Goal: Task Accomplishment & Management: Use online tool/utility

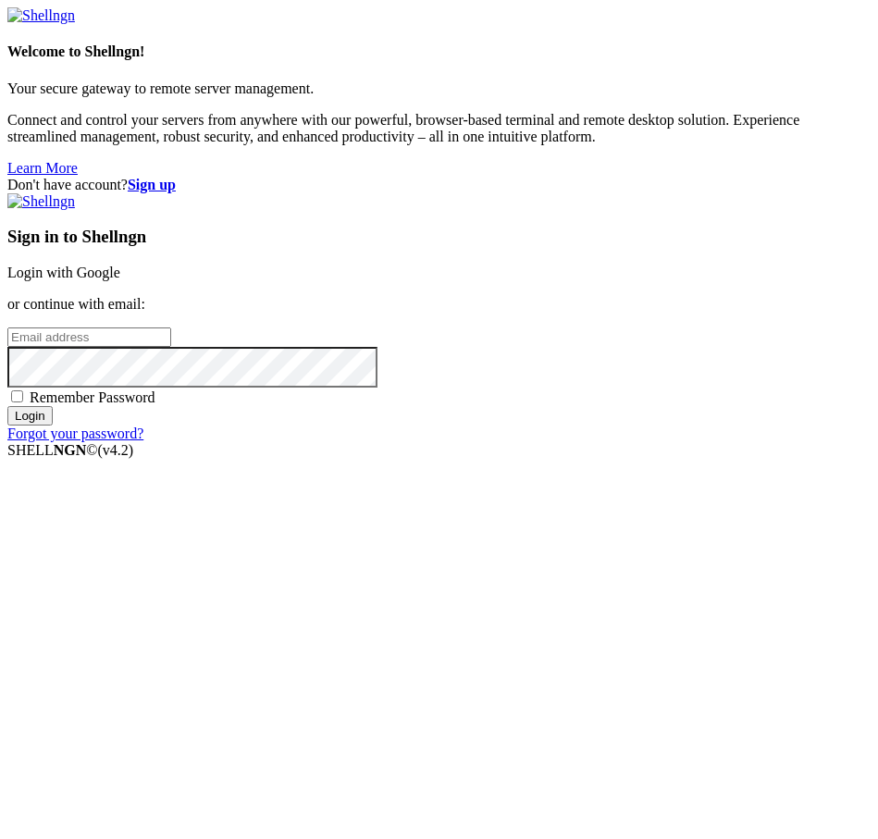
drag, startPoint x: 0, startPoint y: 0, endPoint x: 537, endPoint y: 306, distance: 618.0
click at [120, 280] on link "Login with Google" at bounding box center [63, 273] width 113 height 16
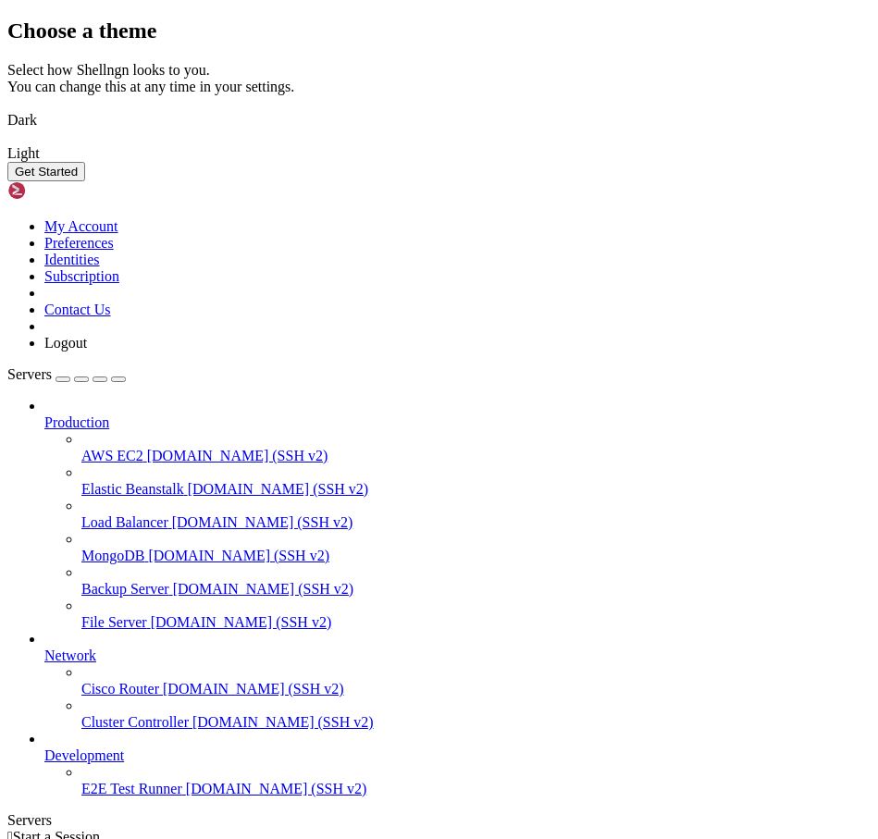
click at [7, 108] on img at bounding box center [7, 108] width 0 height 0
click at [85, 181] on button "Get Started" at bounding box center [46, 171] width 78 height 19
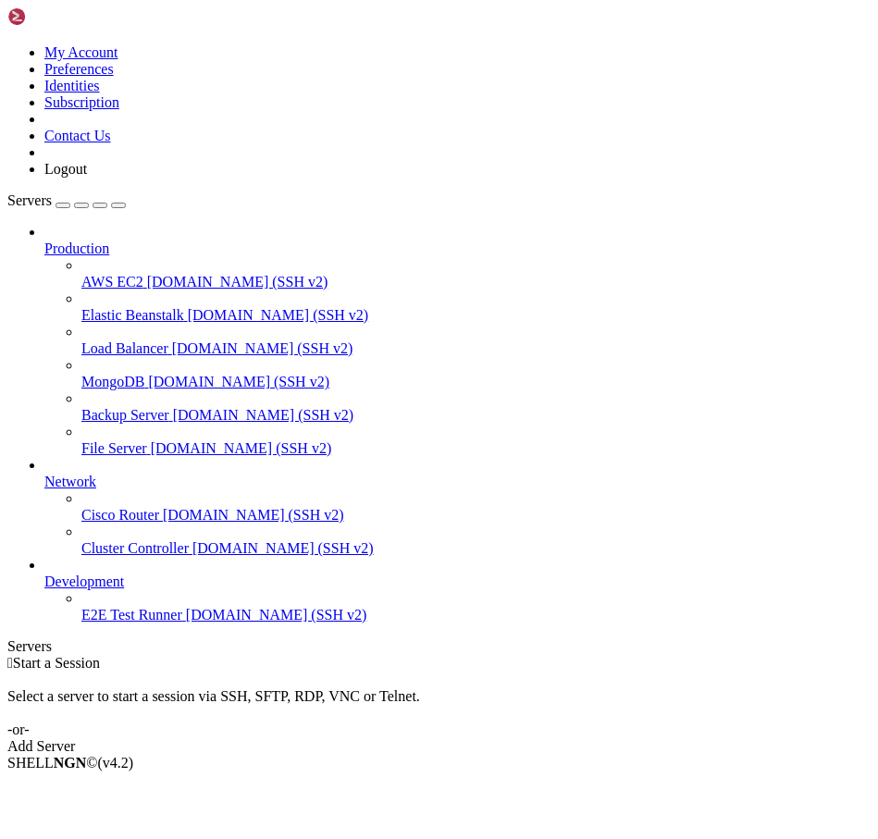
click at [585, 739] on div "Add Server" at bounding box center [438, 747] width 863 height 17
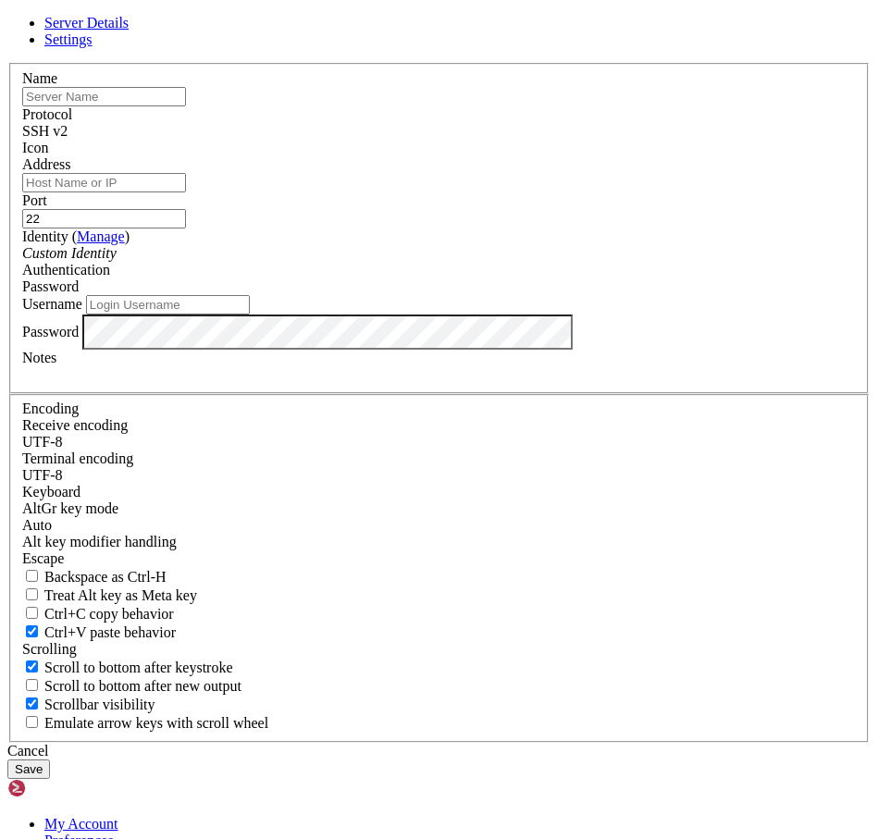
click at [186, 192] on input "Address" at bounding box center [104, 182] width 164 height 19
click at [186, 106] on input "text" at bounding box center [104, 96] width 164 height 19
type input "ь"
type input "[PERSON_NAME]"
click at [441, 207] on div "Name maus Protocol SSH v2 Icon Address Port 22 ( Manage )" at bounding box center [438, 403] width 863 height 680
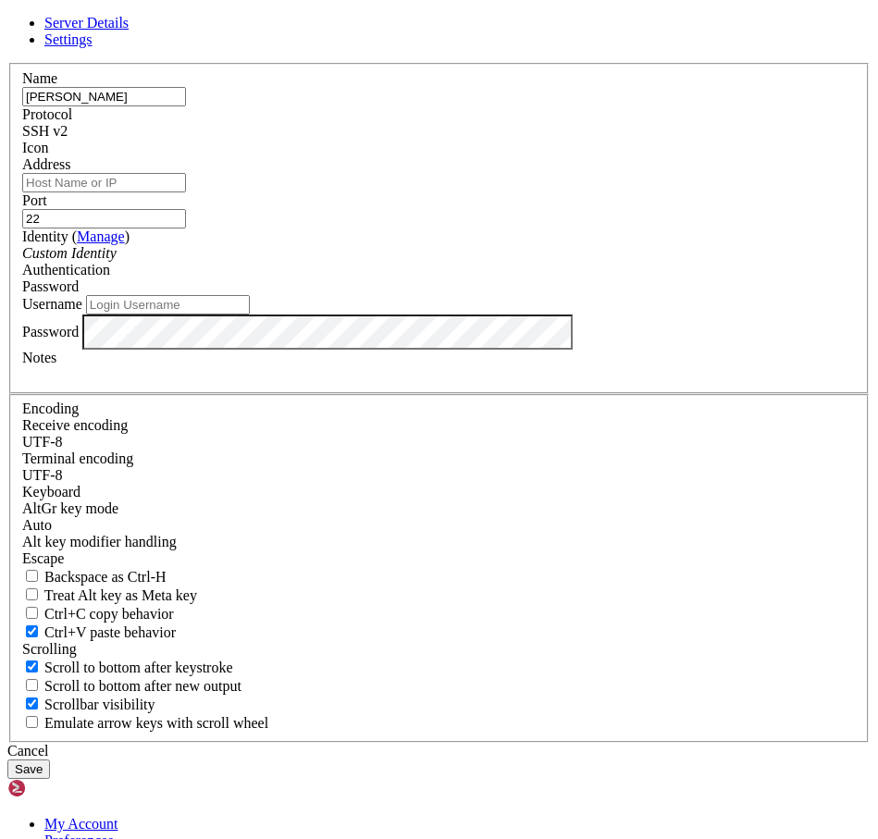
click at [186, 192] on input "Address" at bounding box center [104, 182] width 164 height 19
paste input "[TECHNICAL_ID]"
type input "[TECHNICAL_ID]"
click at [250, 315] on input "Username" at bounding box center [168, 304] width 164 height 19
type input "root"
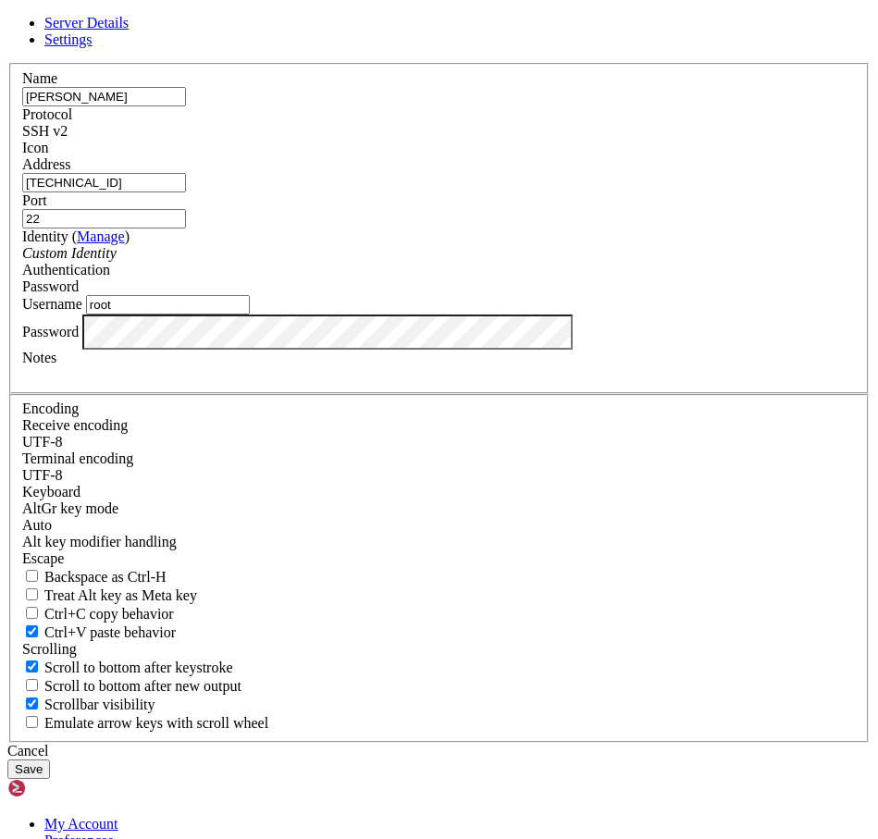
click at [50, 760] on button "Save" at bounding box center [28, 769] width 43 height 19
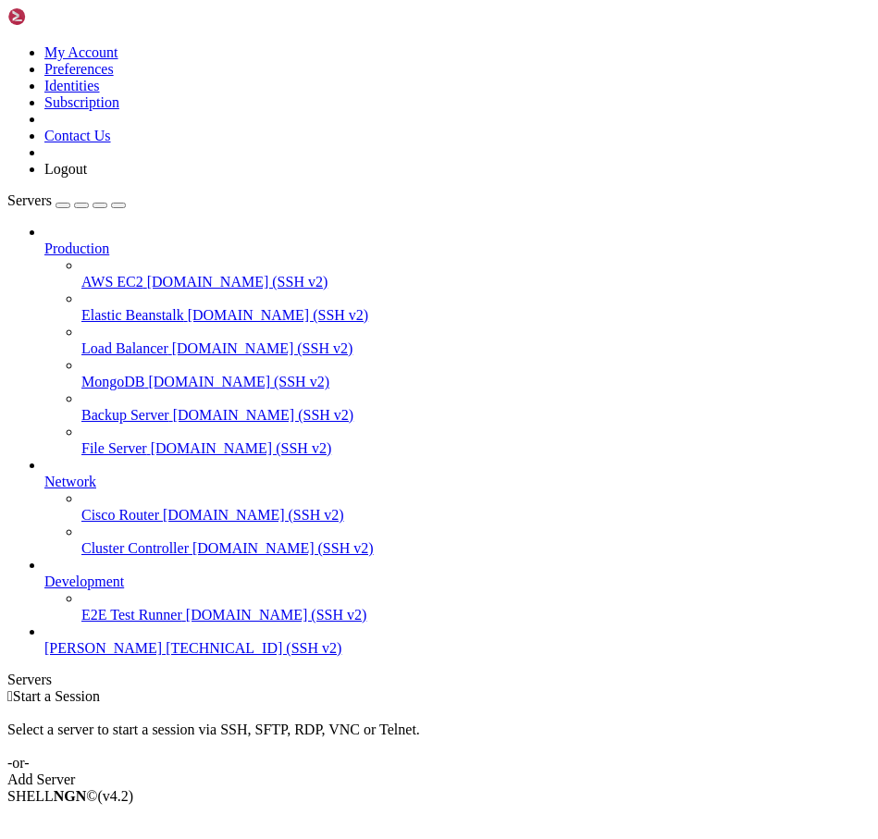
click at [146, 656] on span "[PERSON_NAME]" at bounding box center [103, 648] width 118 height 16
click at [186, 623] on span "[DOMAIN_NAME] (SSH v2)" at bounding box center [276, 615] width 181 height 16
click at [166, 656] on span "[TECHNICAL_ID] (SSH v2)" at bounding box center [254, 648] width 176 height 16
click at [63, 205] on div "button" at bounding box center [63, 205] width 0 height 0
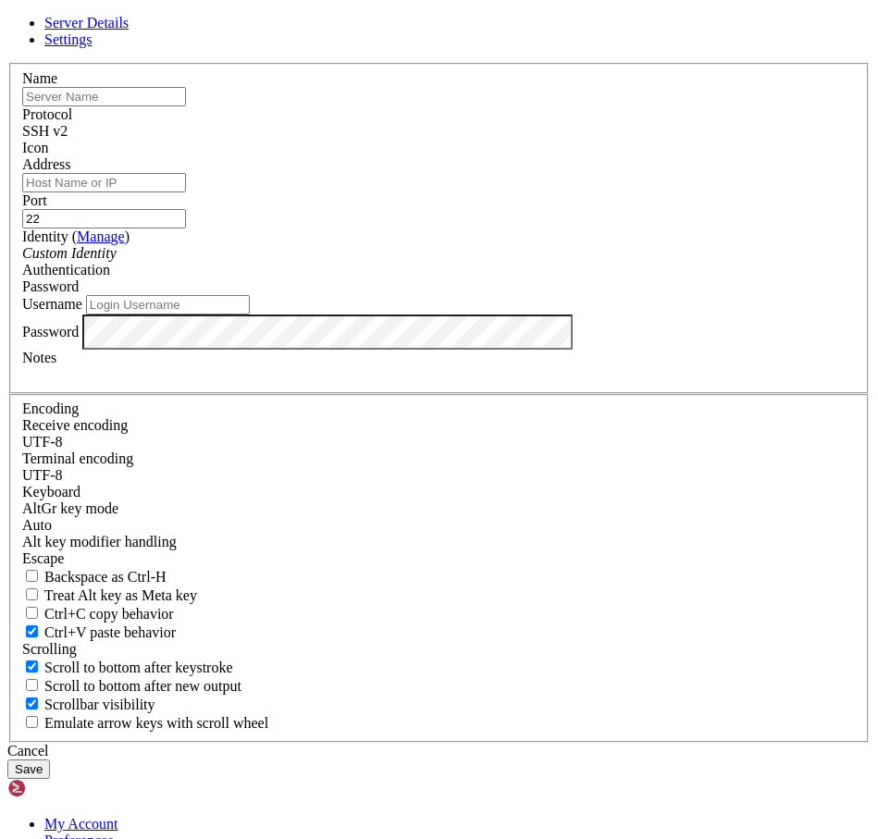
type input "root"
click at [270, 207] on div "Name Protocol SSH v2 Icon Address Port 22 ( Manage )" at bounding box center [438, 403] width 863 height 680
click at [186, 106] on input "text" at bounding box center [104, 96] width 164 height 19
click at [7, 63] on icon at bounding box center [7, 63] width 0 height 0
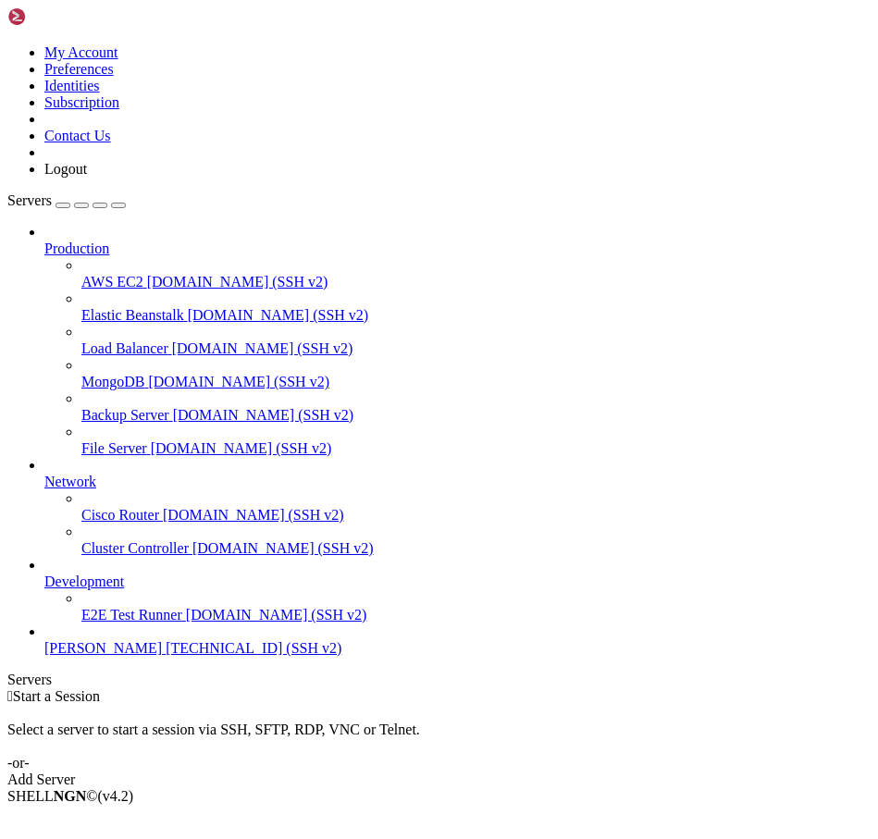
click at [135, 656] on span "[PERSON_NAME]" at bounding box center [103, 648] width 118 height 16
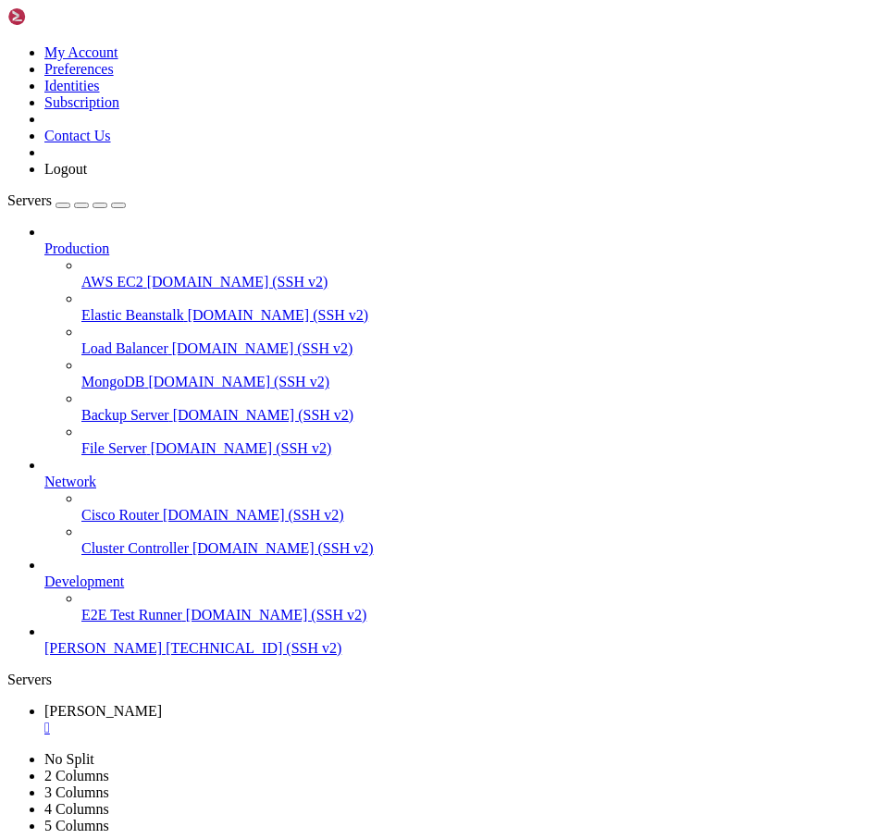
click at [135, 656] on span "[PERSON_NAME]" at bounding box center [103, 648] width 118 height 16
drag, startPoint x: 110, startPoint y: 1050, endPoint x: 213, endPoint y: 1075, distance: 105.7
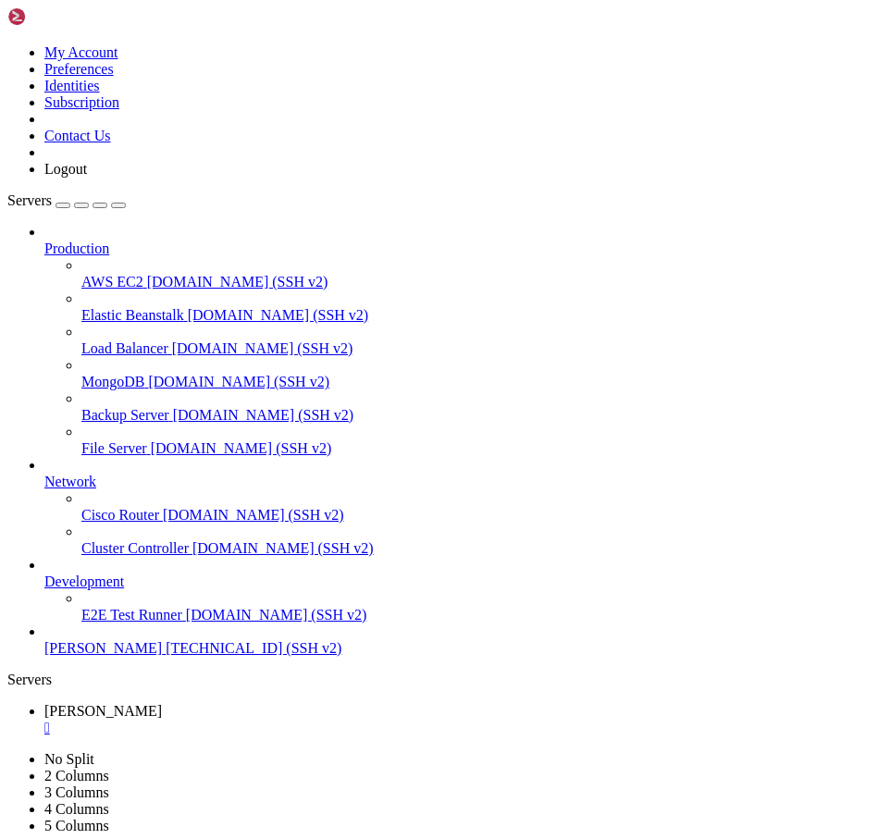
click at [126, 656] on span "[PERSON_NAME]" at bounding box center [103, 648] width 118 height 16
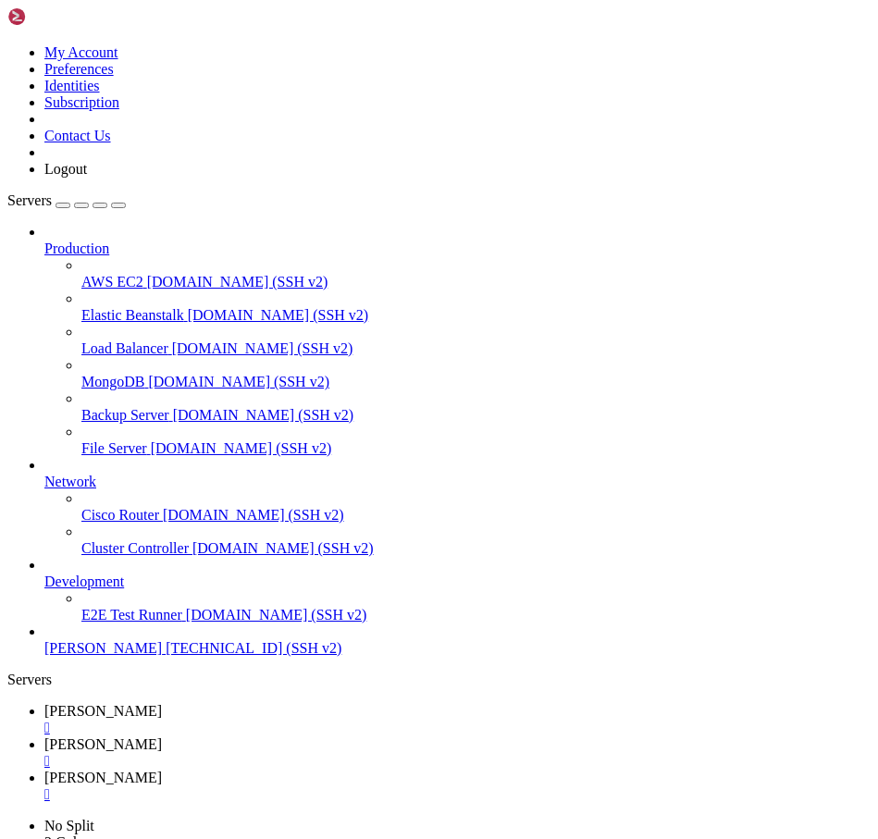
click at [162, 737] on span "[PERSON_NAME]" at bounding box center [103, 745] width 118 height 16
click at [162, 703] on span "[PERSON_NAME]" at bounding box center [103, 711] width 118 height 16
click at [162, 737] on span "[PERSON_NAME]" at bounding box center [103, 745] width 118 height 16
click at [408, 753] on div "" at bounding box center [457, 761] width 826 height 17
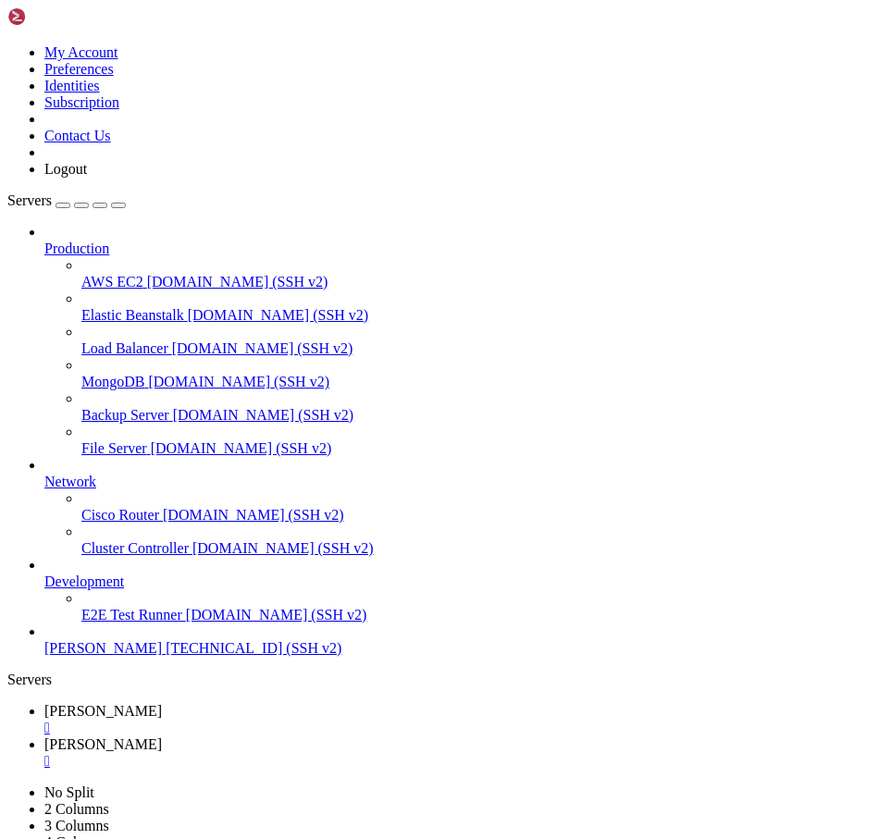
click at [405, 753] on div "" at bounding box center [457, 761] width 826 height 17
click at [89, 203] on button "button" at bounding box center [81, 206] width 15 height 6
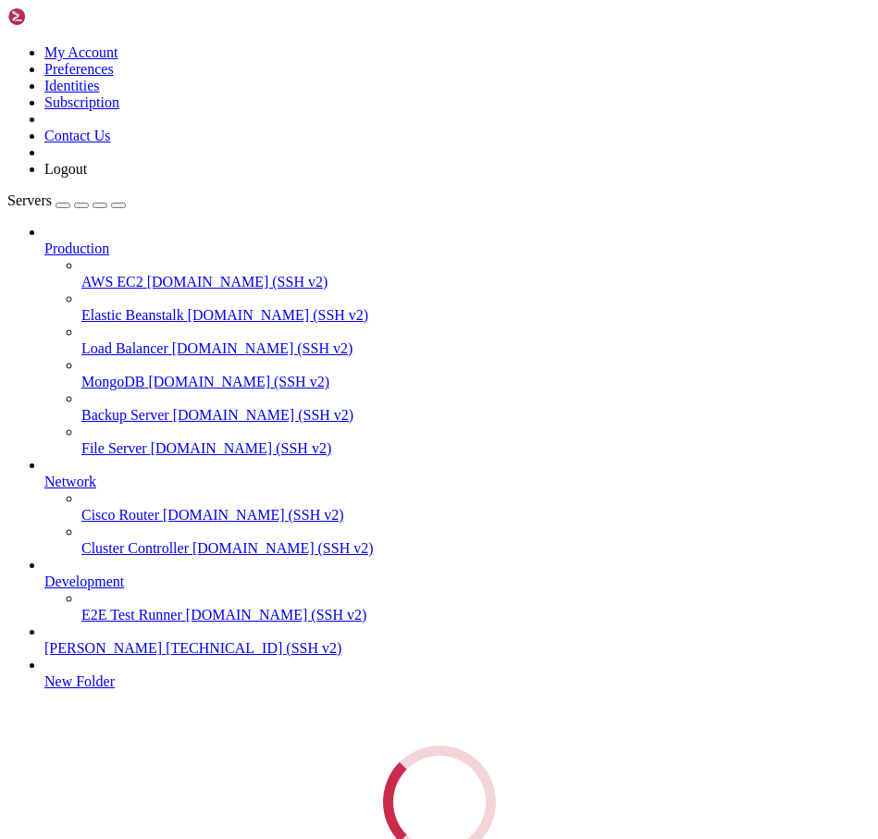
click at [128, 786] on div "Servers Production AWS EC2 demo.shellngn.com (SSH v2) Elastic Beanstalk demo.sh…" at bounding box center [438, 525] width 863 height 666
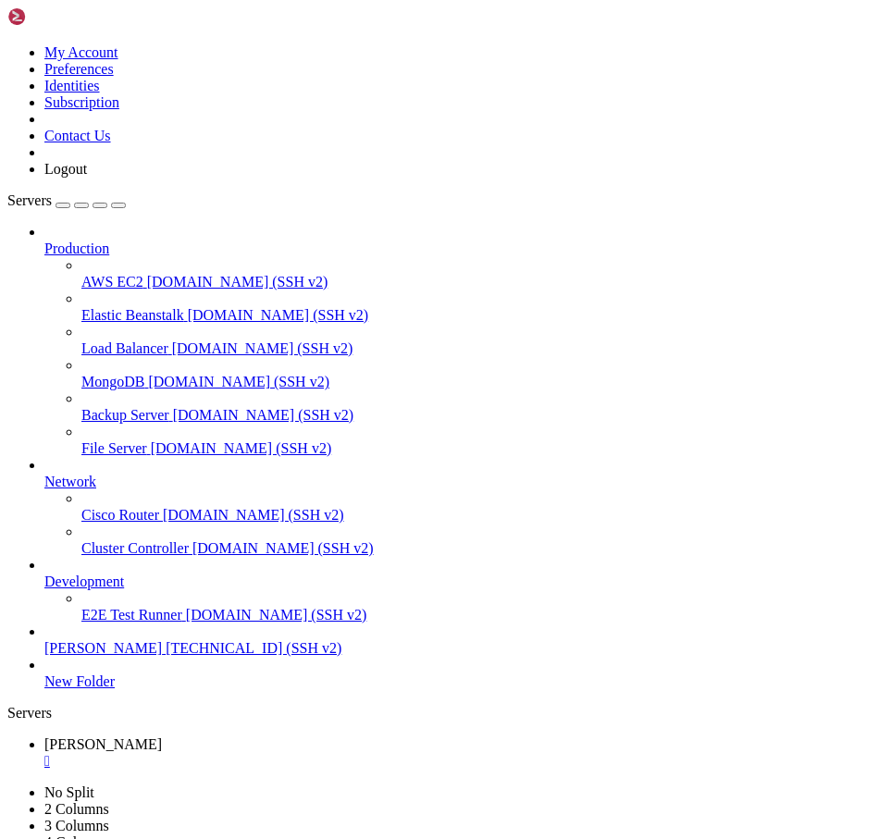
drag, startPoint x: 543, startPoint y: 233, endPoint x: 304, endPoint y: 144, distance: 255.6
click at [166, 656] on span "[TECHNICAL_ID] (SSH v2)" at bounding box center [254, 648] width 176 height 16
click at [63, 205] on div "button" at bounding box center [63, 205] width 0 height 0
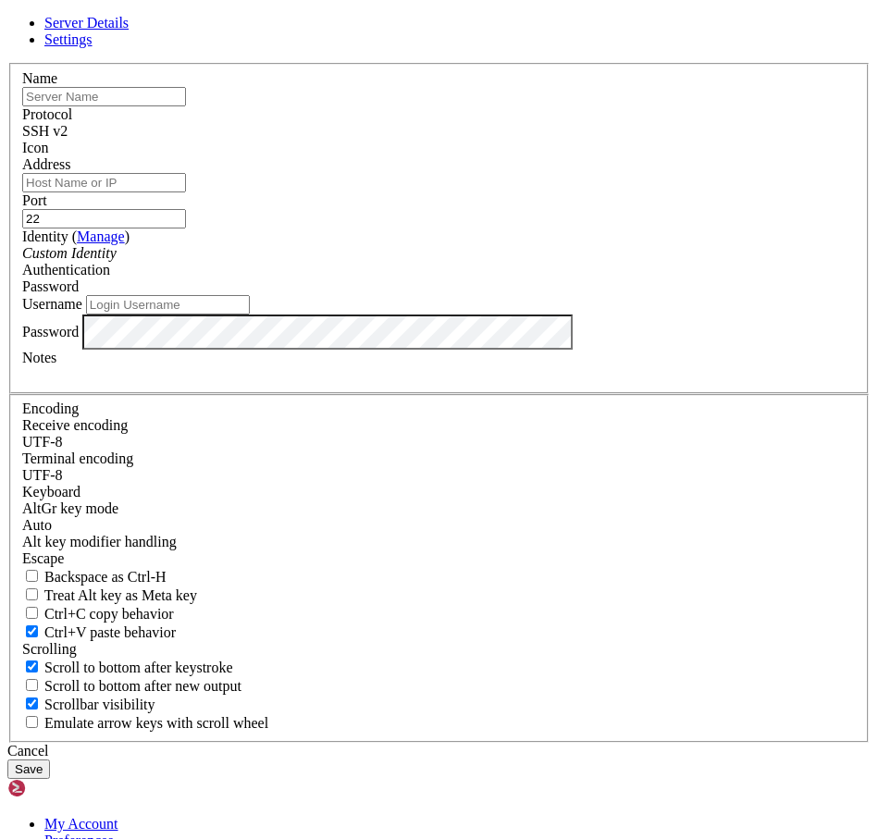
type input "root"
click at [186, 106] on input "text" at bounding box center [104, 96] width 164 height 19
type input "Ь"
type input "m"
click at [7, 63] on link at bounding box center [7, 63] width 0 height 0
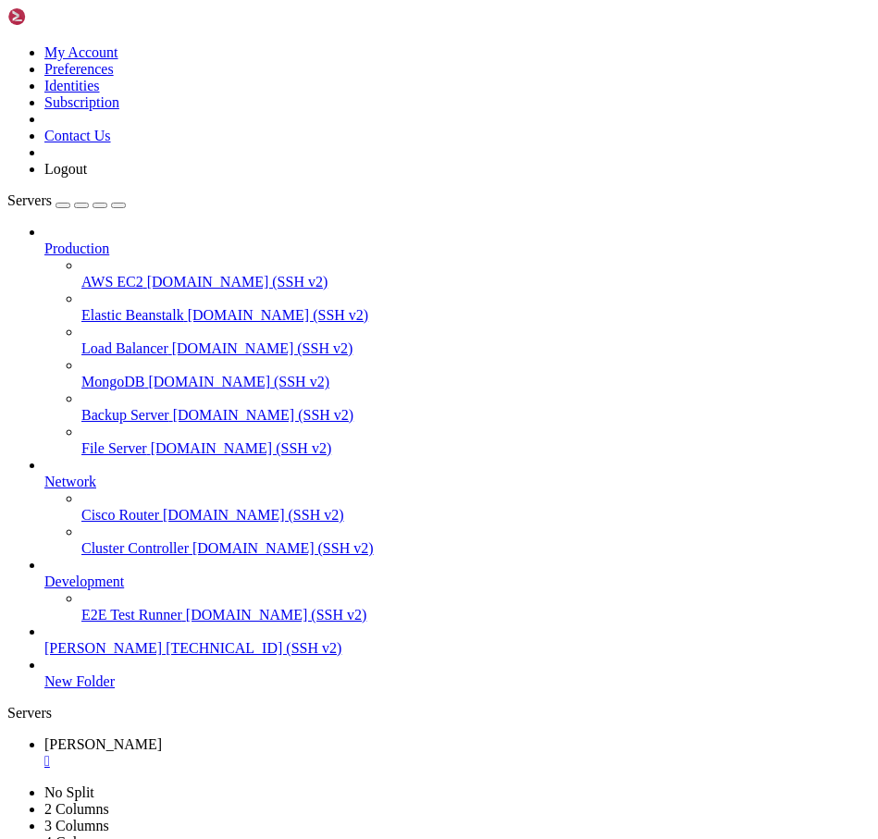
drag, startPoint x: 701, startPoint y: 299, endPoint x: 453, endPoint y: 180, distance: 274.0
drag, startPoint x: 463, startPoint y: 186, endPoint x: 698, endPoint y: 283, distance: 254.4
drag, startPoint x: 561, startPoint y: 258, endPoint x: 507, endPoint y: 230, distance: 60.9
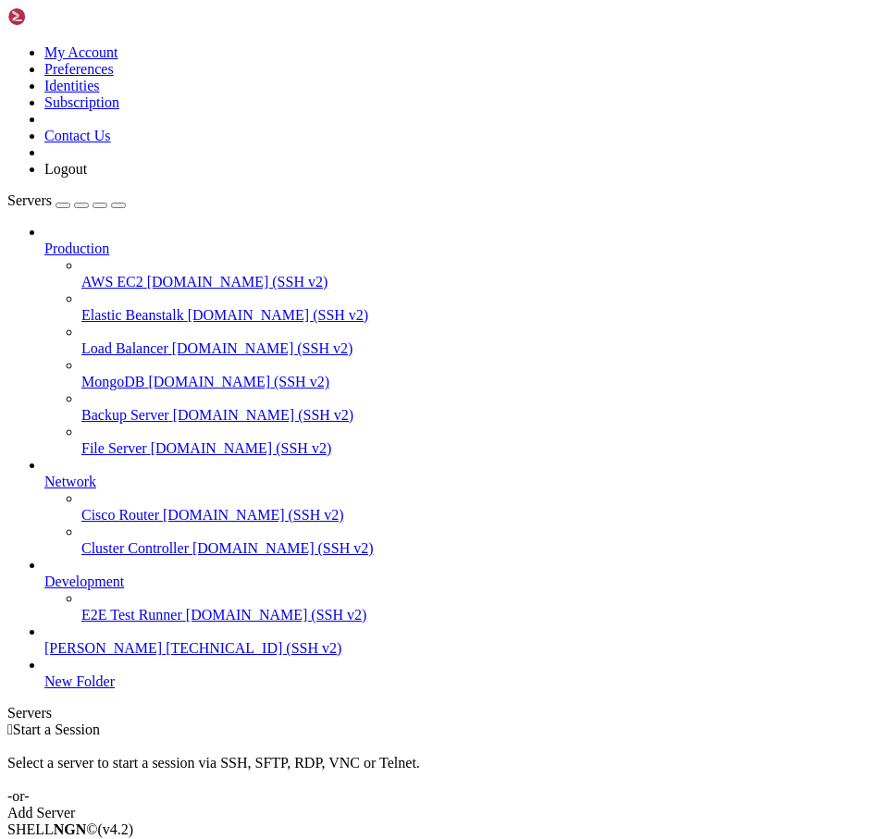
click at [166, 656] on span "[TECHNICAL_ID] (SSH v2)" at bounding box center [254, 648] width 176 height 16
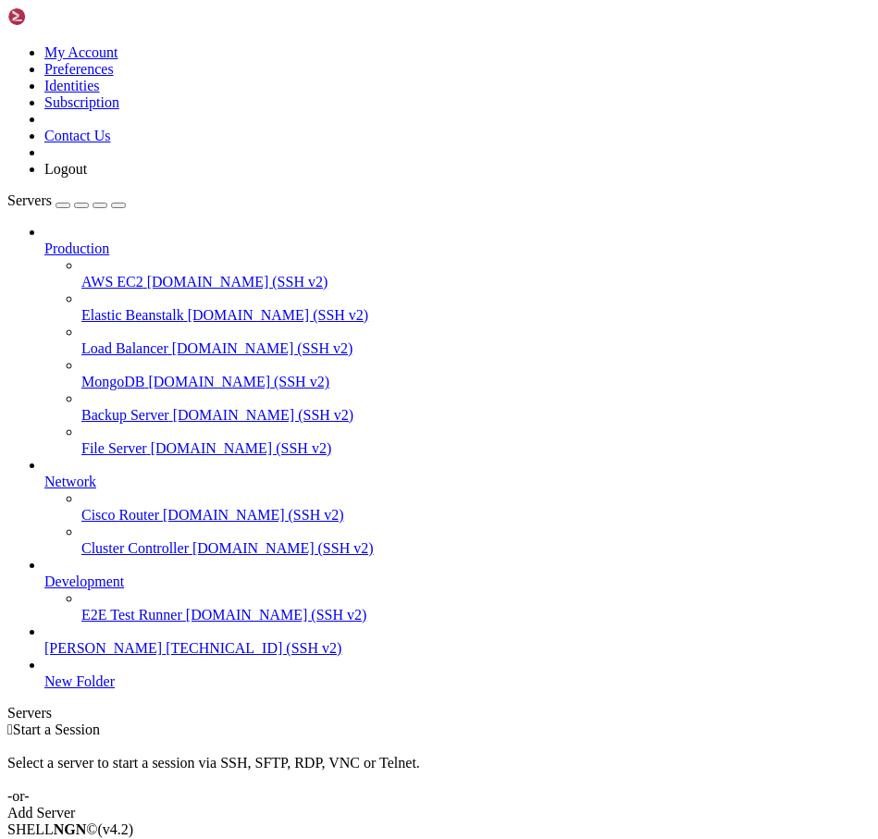
click at [98, 690] on link "New Folder" at bounding box center [457, 682] width 826 height 17
click at [166, 656] on span "[TECHNICAL_ID] (SSH v2)" at bounding box center [254, 648] width 176 height 16
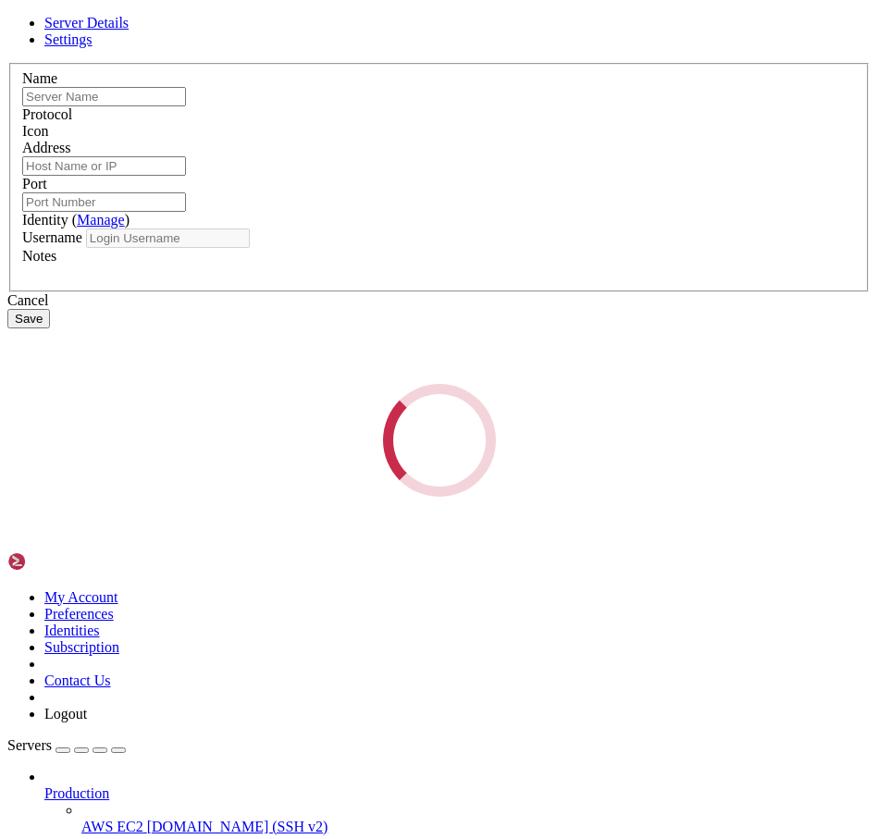
type input "[PERSON_NAME]"
type input "[TECHNICAL_ID]"
type input "22"
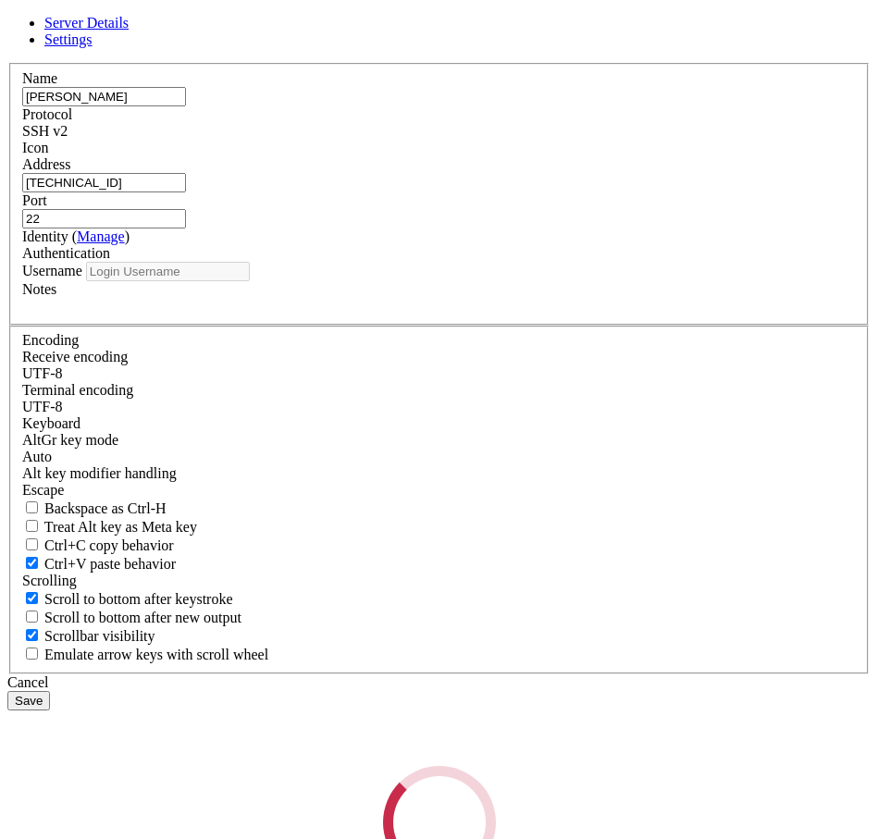
type input "root"
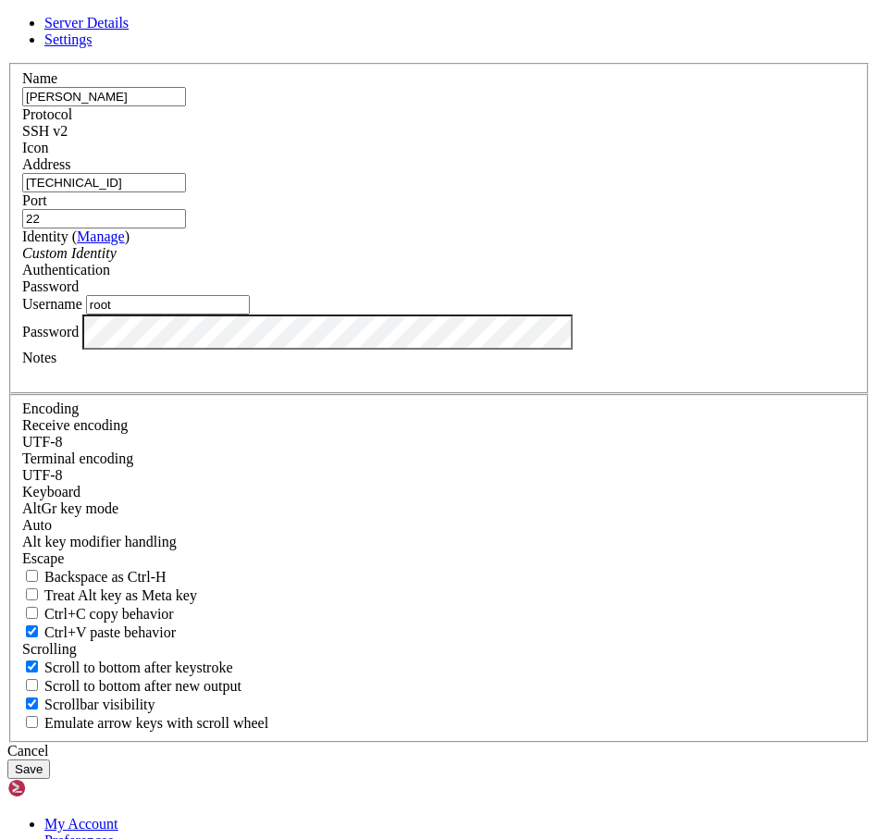
click at [82, 312] on label "Username" at bounding box center [52, 304] width 60 height 16
click at [250, 315] on input "root" at bounding box center [168, 304] width 164 height 19
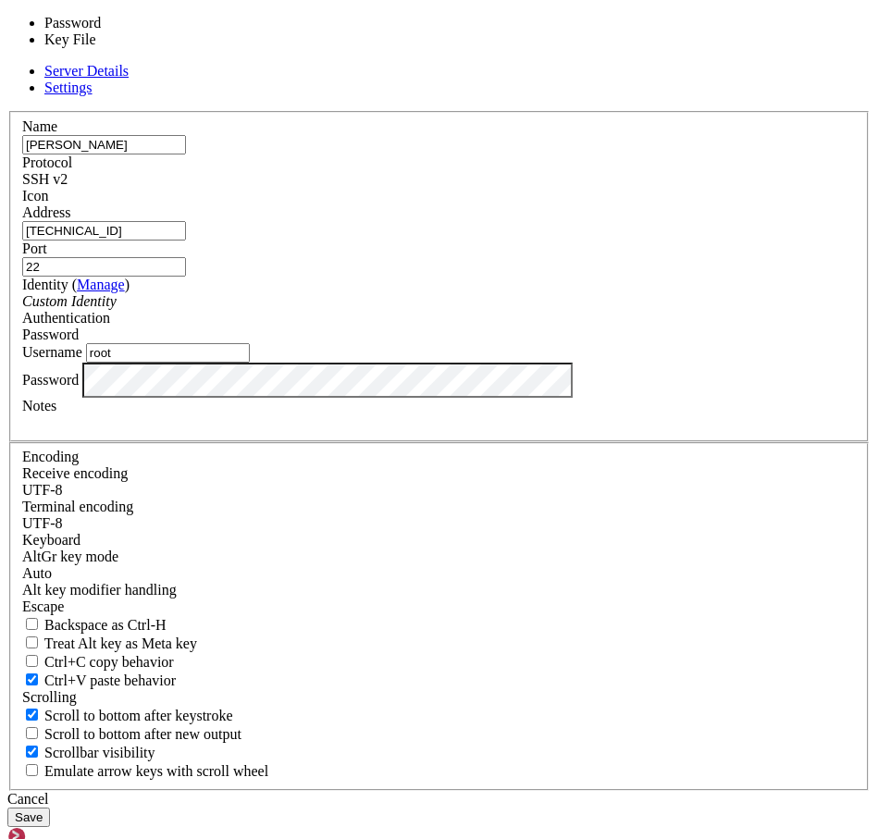
click at [512, 343] on div "Password" at bounding box center [439, 335] width 834 height 17
click at [479, 310] on div "Identity ( Manage ) Custom Identity" at bounding box center [439, 293] width 834 height 33
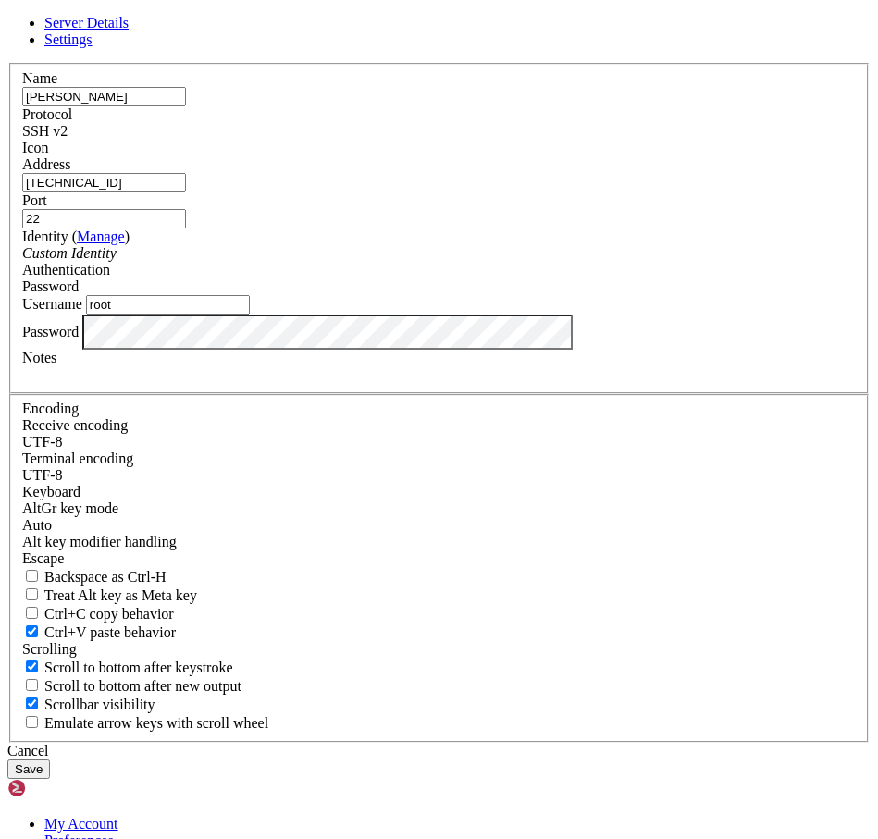
click at [639, 156] on div at bounding box center [439, 156] width 834 height 0
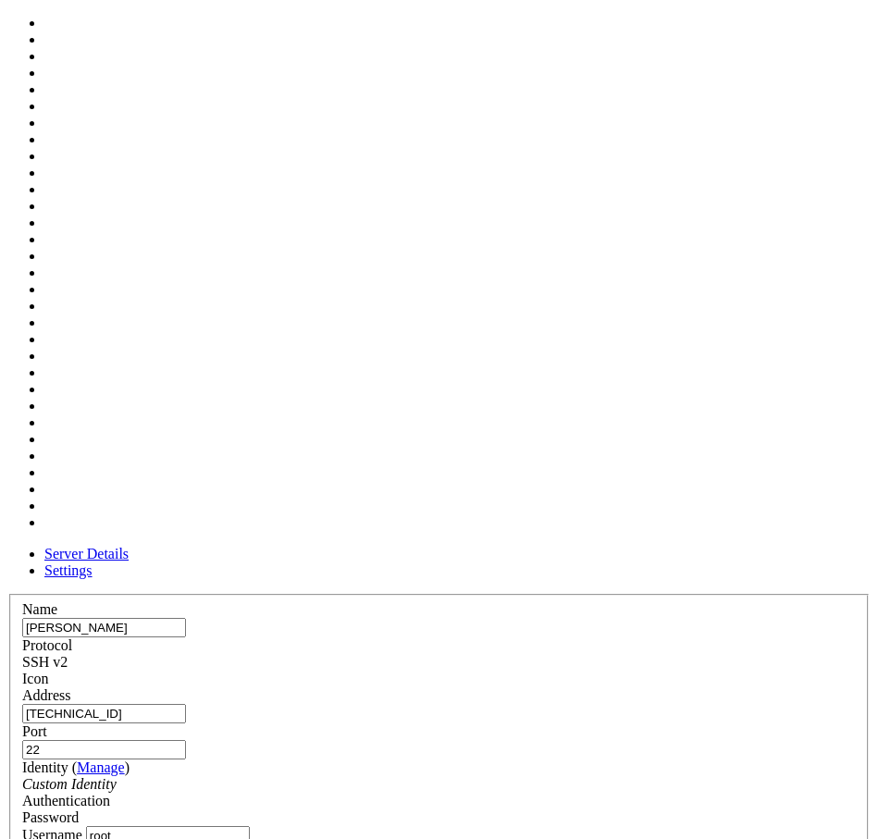
click at [72, 638] on label "Protocol" at bounding box center [47, 646] width 50 height 16
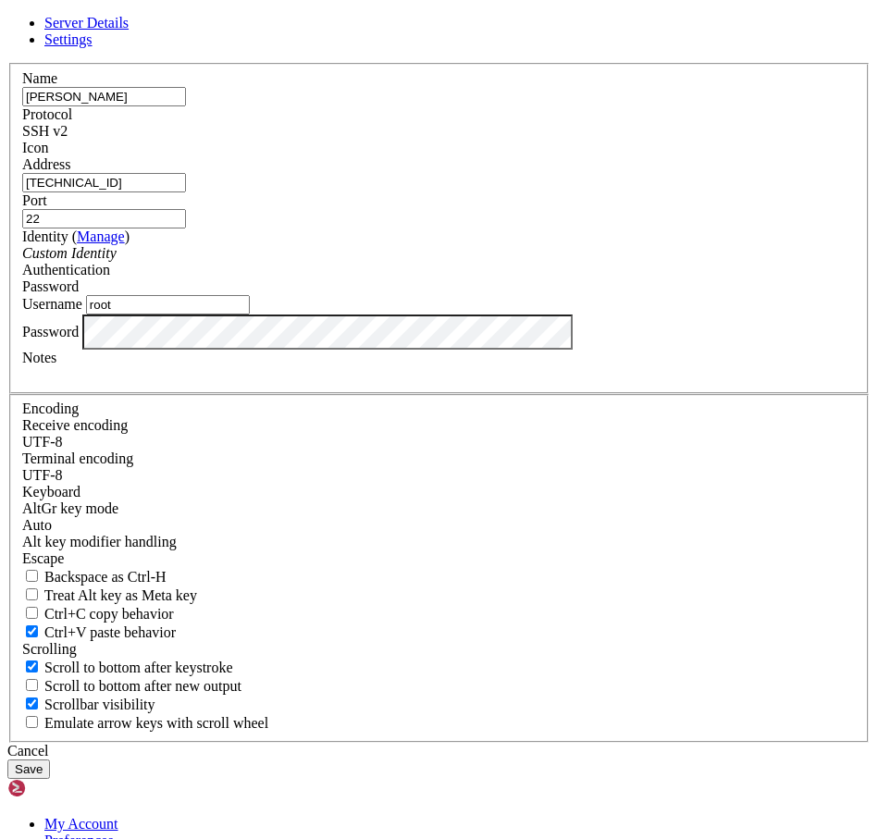
click at [68, 139] on span "SSH v2" at bounding box center [44, 131] width 45 height 16
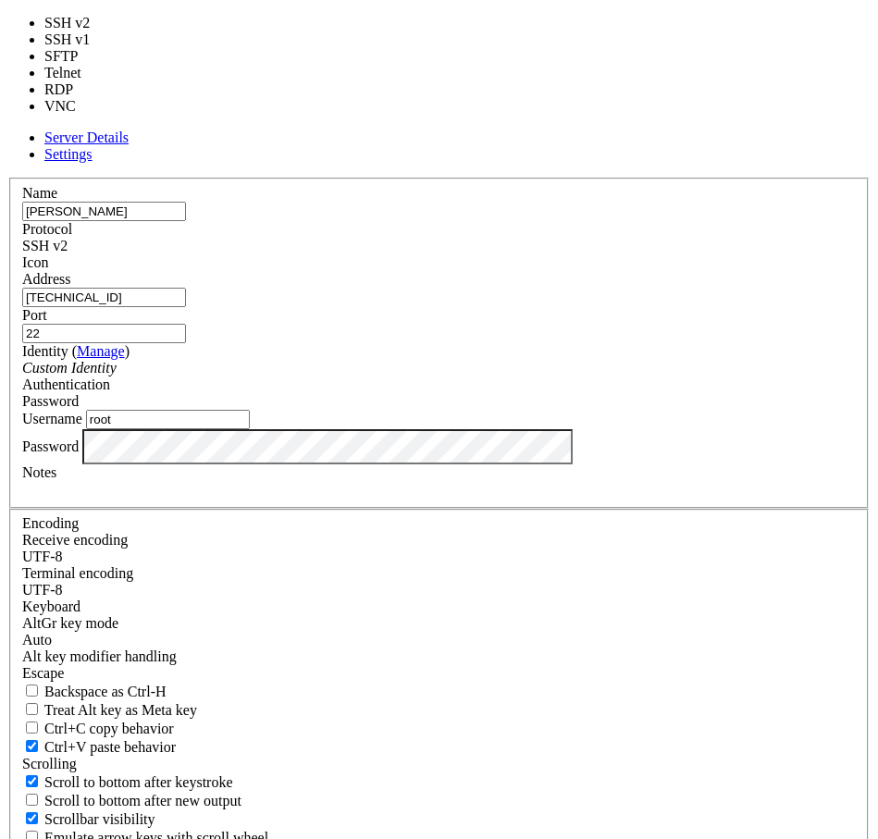
click at [485, 205] on div "Name maus Protocol SSH v2 Icon Address 64.188.127.132 Port 22 ( Manage )" at bounding box center [438, 518] width 863 height 680
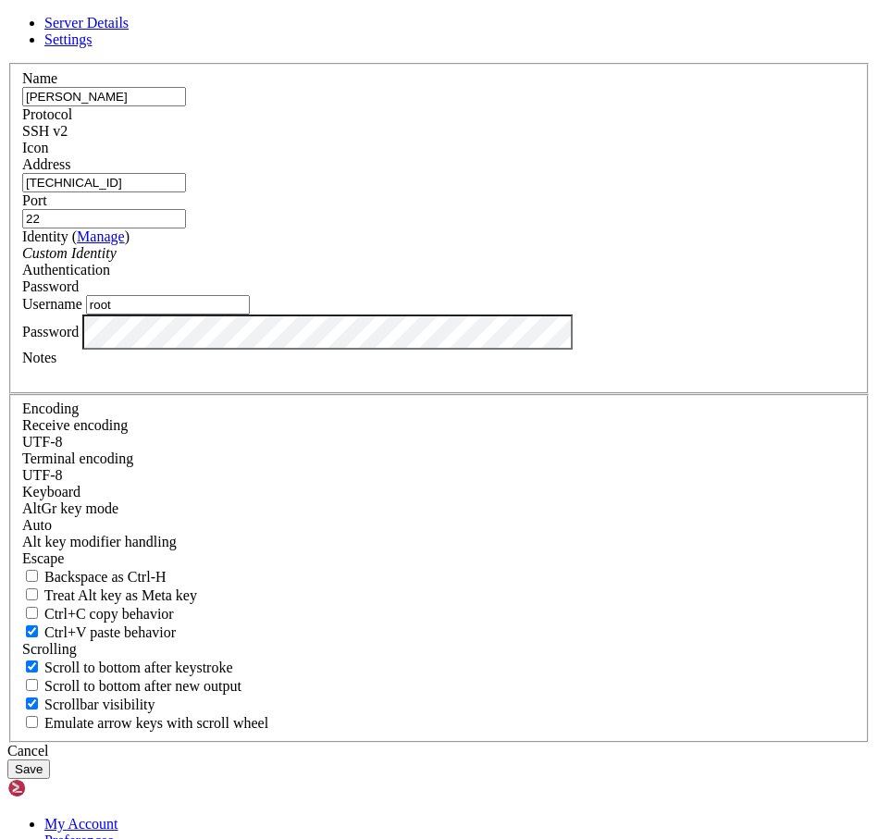
click at [50, 760] on button "Save" at bounding box center [28, 769] width 43 height 19
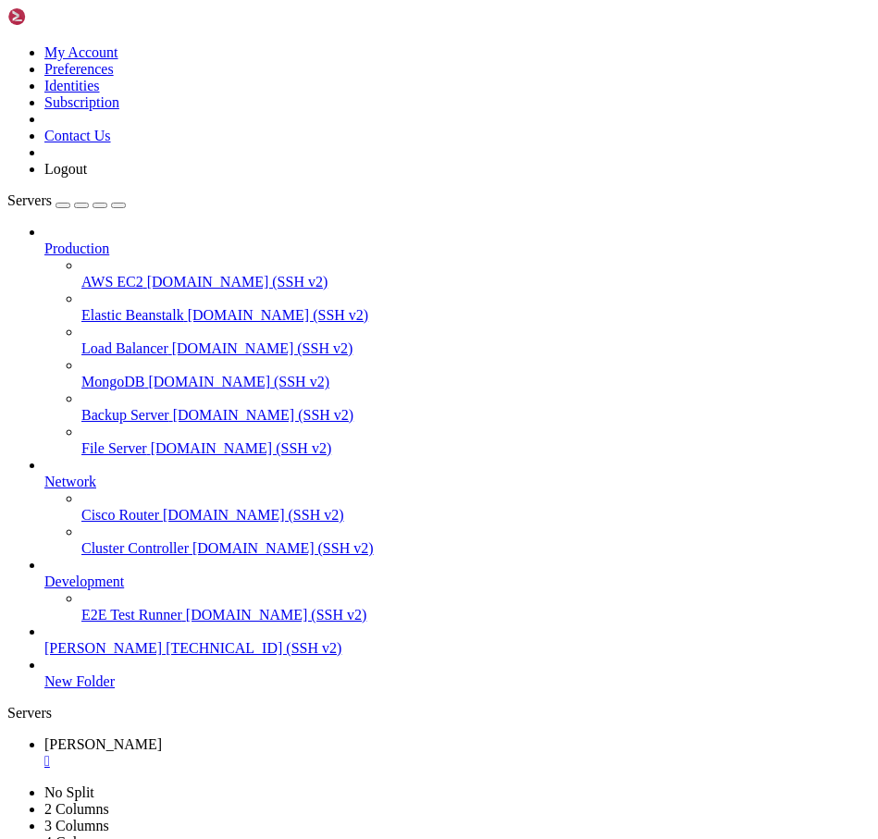
click at [162, 656] on span "[PERSON_NAME]" at bounding box center [103, 648] width 118 height 16
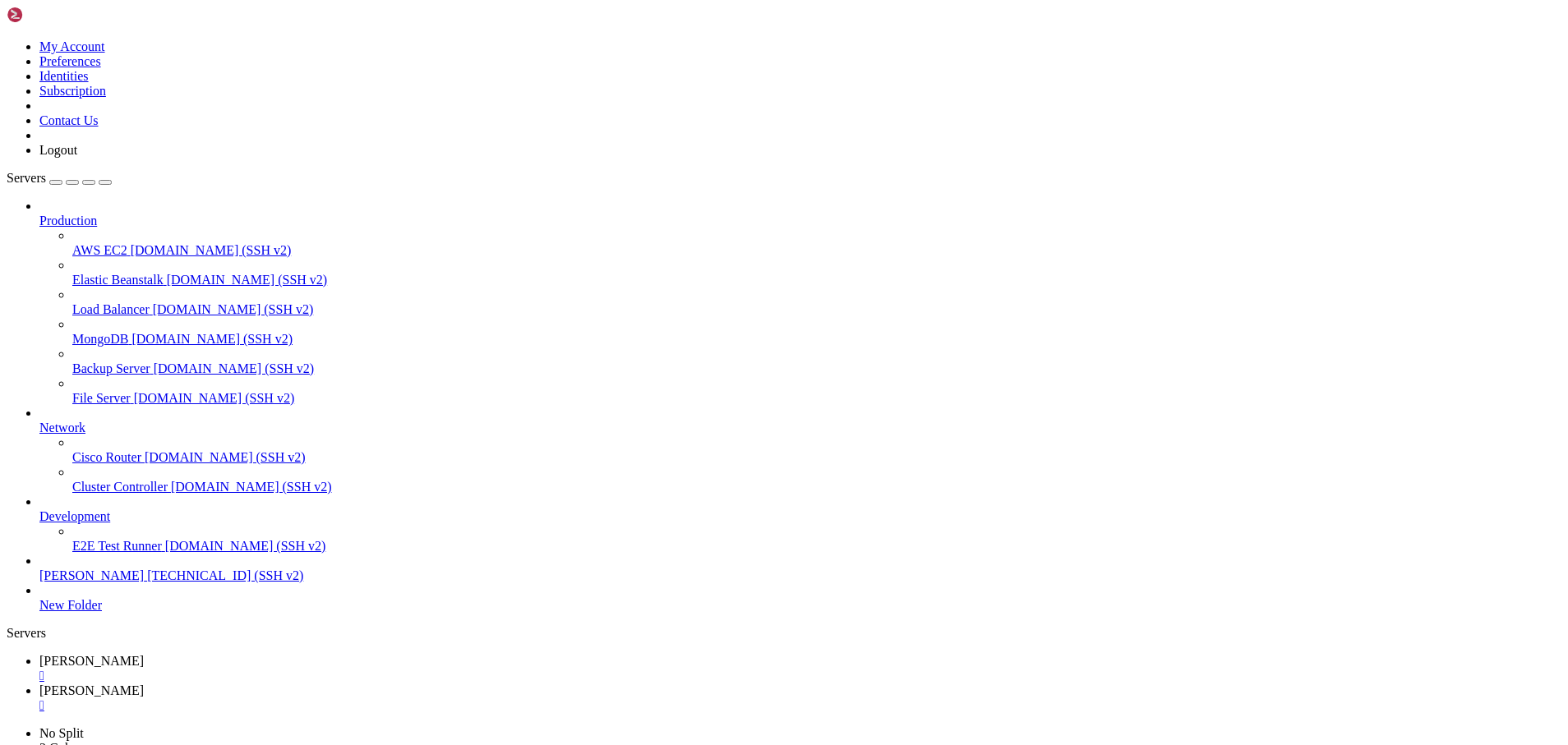
click at [165, 553] on span "[DOMAIN_NAME] (SSH v2)" at bounding box center [245, 546] width 161 height 14
click at [147, 583] on span "[TECHNICAL_ID] (SSH v2)" at bounding box center [226, 575] width 156 height 14
click at [56, 182] on div "button" at bounding box center [56, 182] width 0 height 0
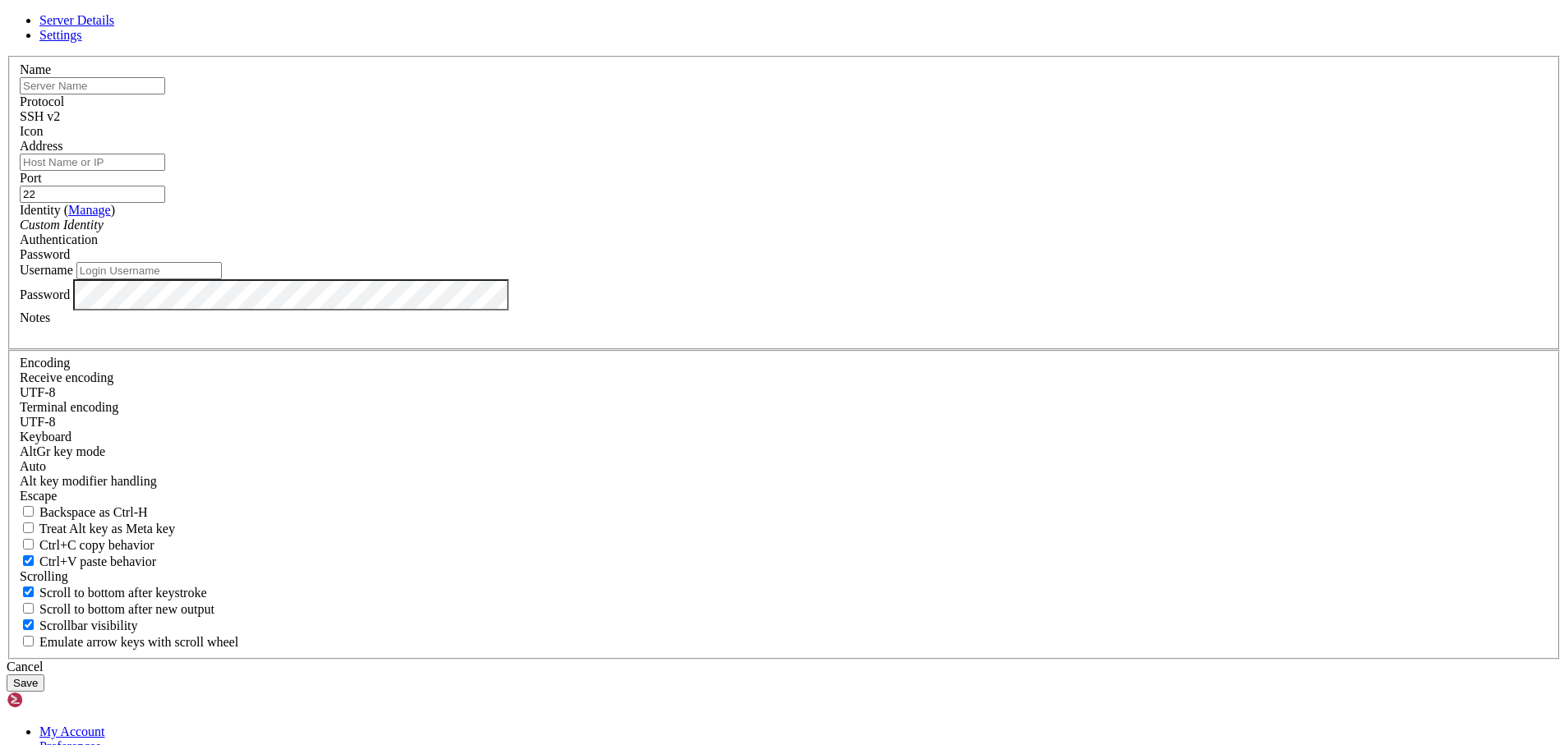
type input "root"
click at [6, 56] on icon at bounding box center [6, 56] width 0 height 0
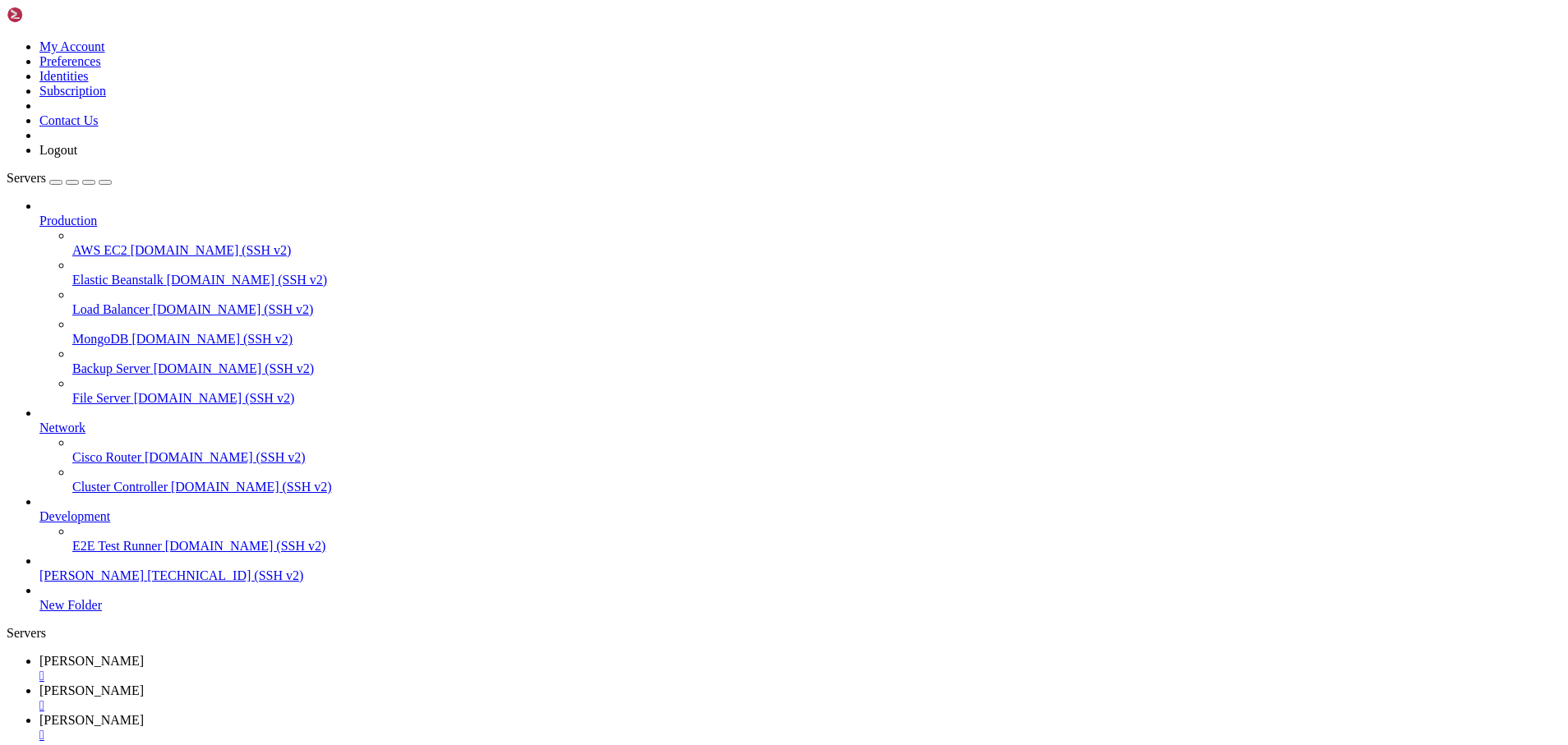
click at [281, 669] on div "" at bounding box center [800, 676] width 1522 height 15
click at [279, 669] on div "" at bounding box center [800, 676] width 1522 height 15
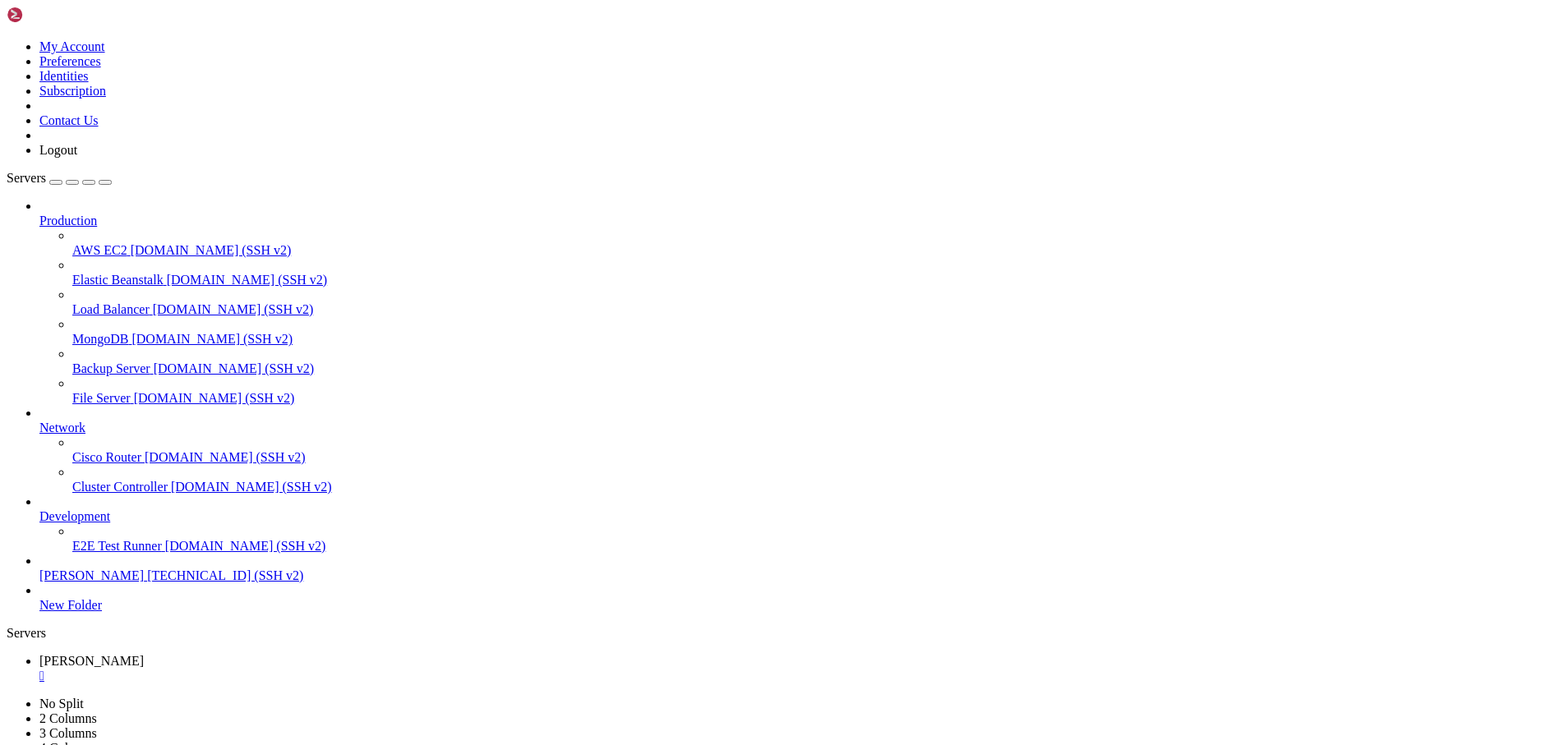
click at [144, 654] on span "[PERSON_NAME]" at bounding box center [91, 662] width 105 height 14
